Goal: Task Accomplishment & Management: Manage account settings

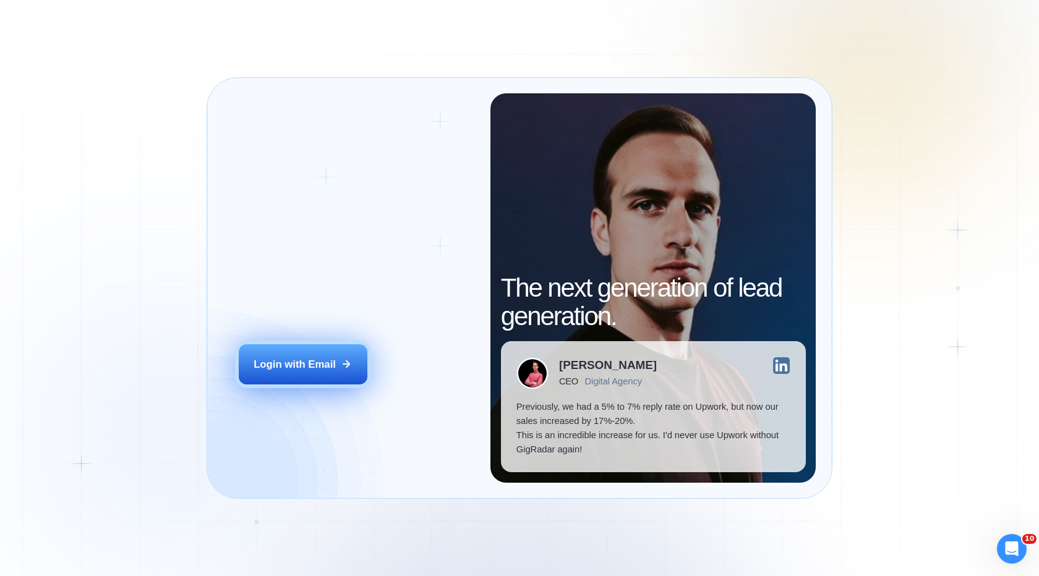
click at [311, 353] on button "Login with Email" at bounding box center [303, 364] width 129 height 40
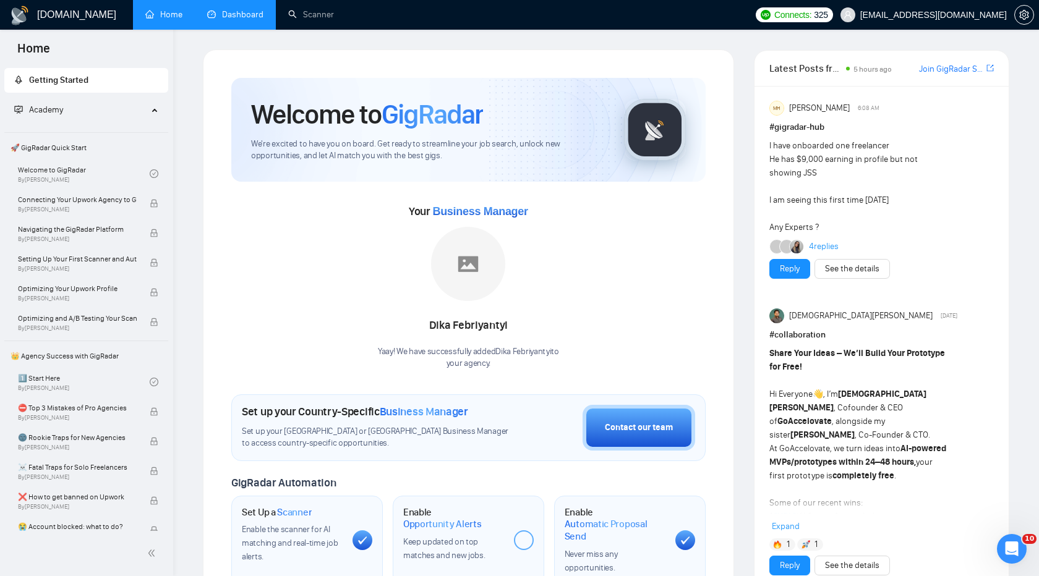
click at [223, 16] on link "Dashboard" at bounding box center [235, 14] width 56 height 11
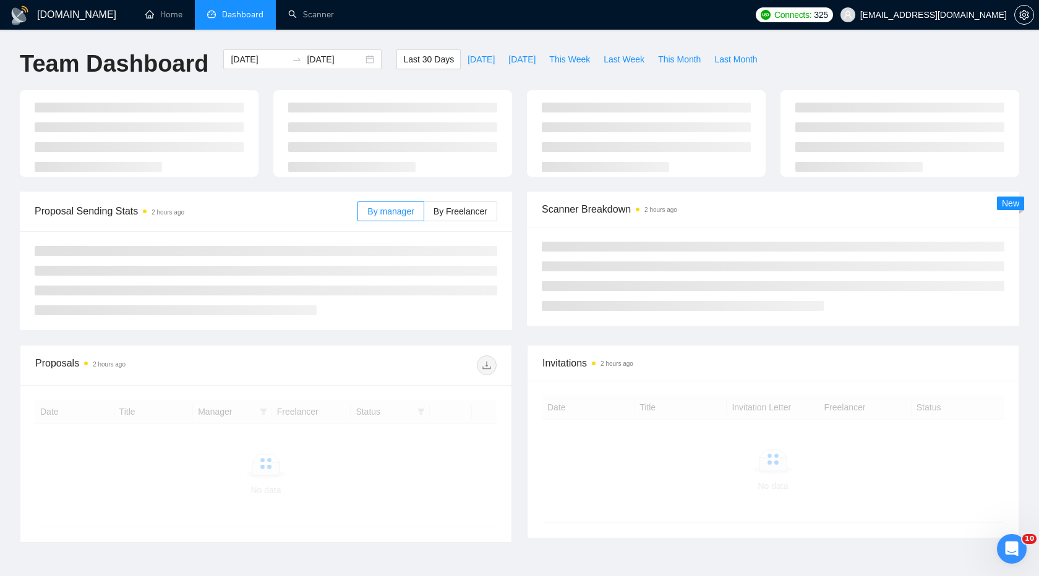
click at [571, 71] on div "Last 30 Days Today Yesterday This Week Last Week This Month Last Month" at bounding box center [580, 69] width 382 height 41
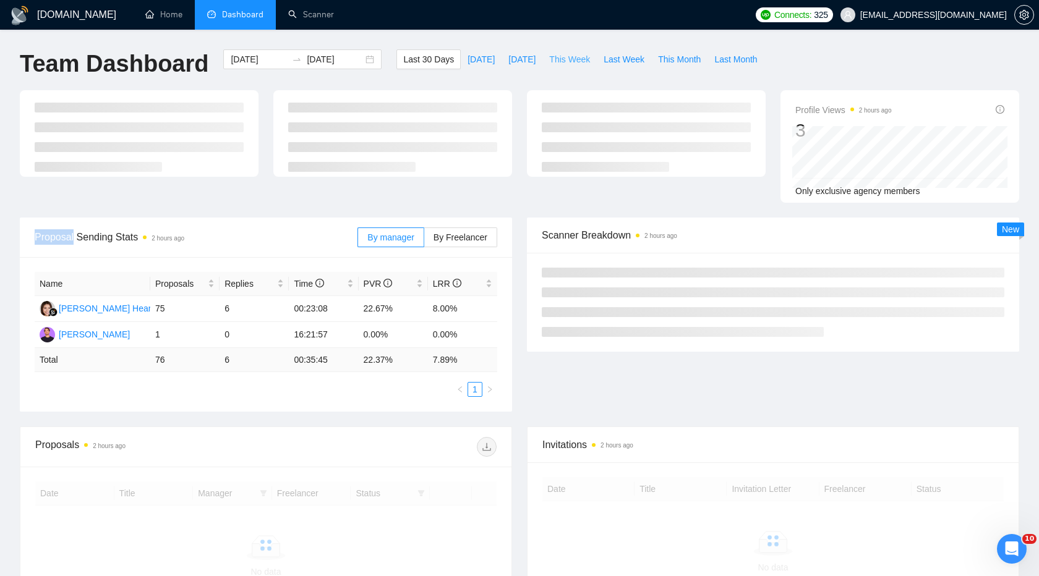
click at [571, 66] on span "This Week" at bounding box center [569, 60] width 41 height 14
type input "2025-09-22"
type input "2025-09-28"
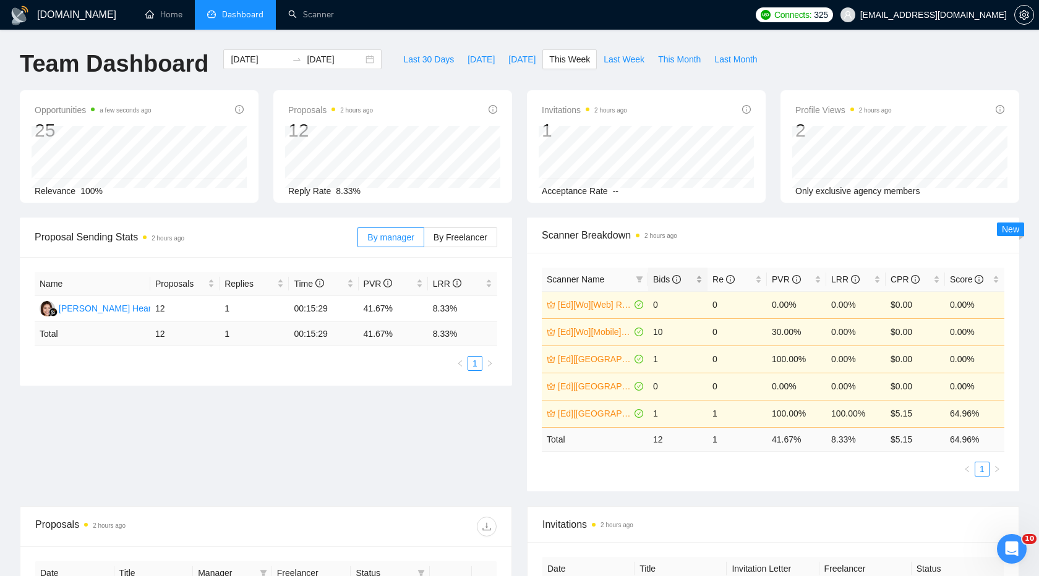
click at [664, 273] on div "Bids" at bounding box center [677, 280] width 49 height 14
click at [661, 273] on div "Bids" at bounding box center [677, 280] width 49 height 14
